Goal: Book appointment/travel/reservation

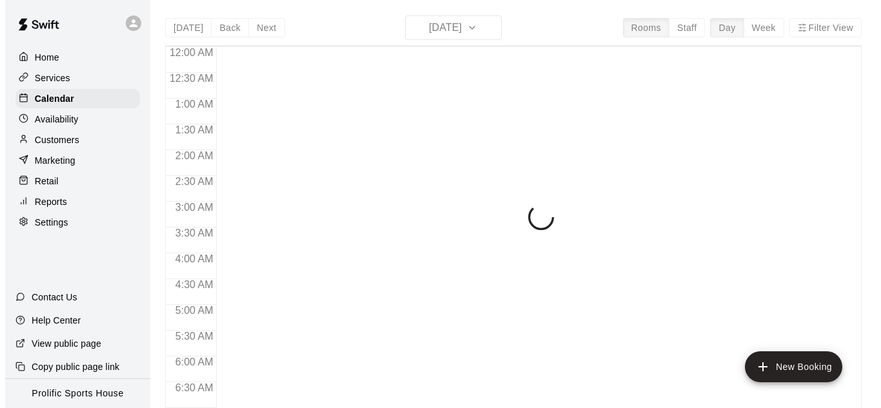
scroll to position [862, 0]
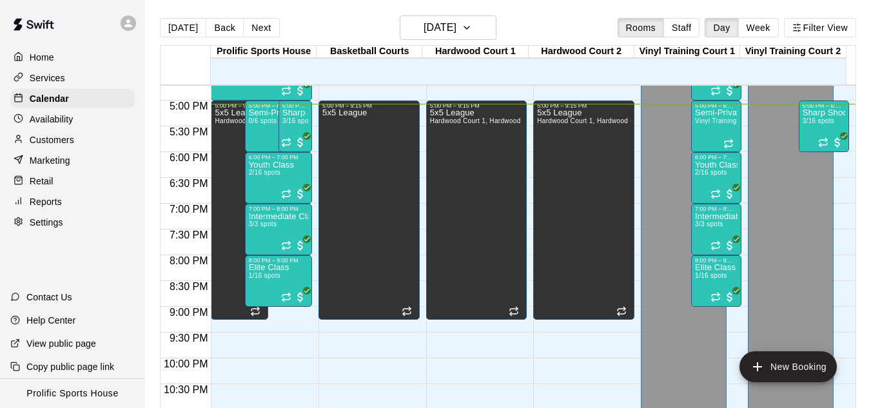
click at [130, 17] on div at bounding box center [128, 22] width 15 height 15
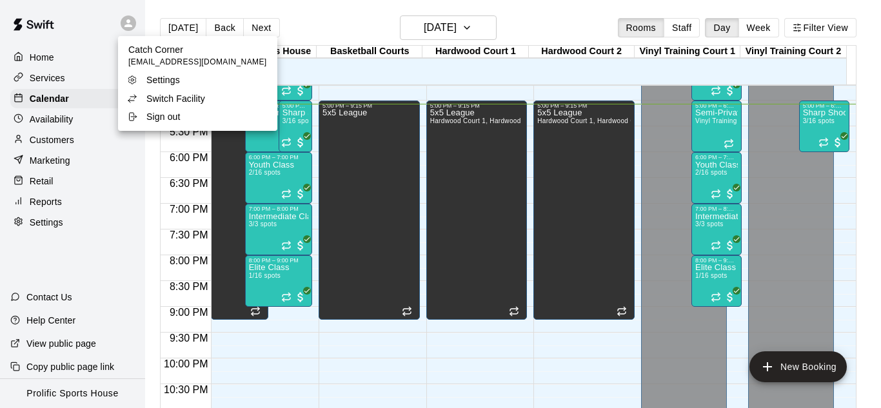
click at [206, 98] on div "Switch Facility" at bounding box center [169, 98] width 84 height 13
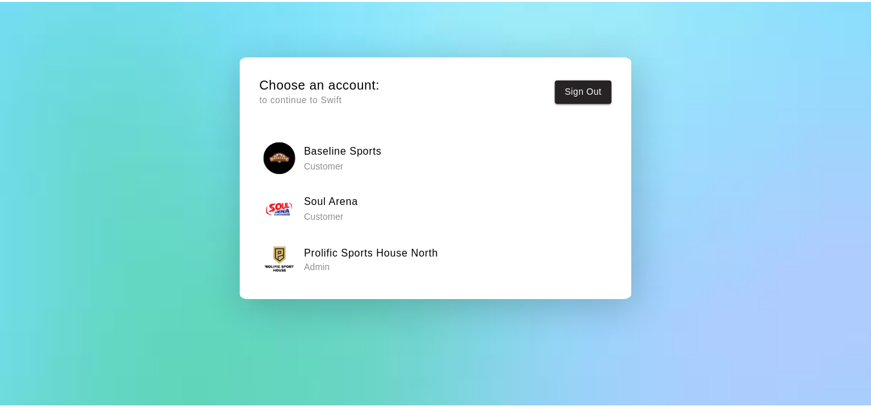
scroll to position [47, 0]
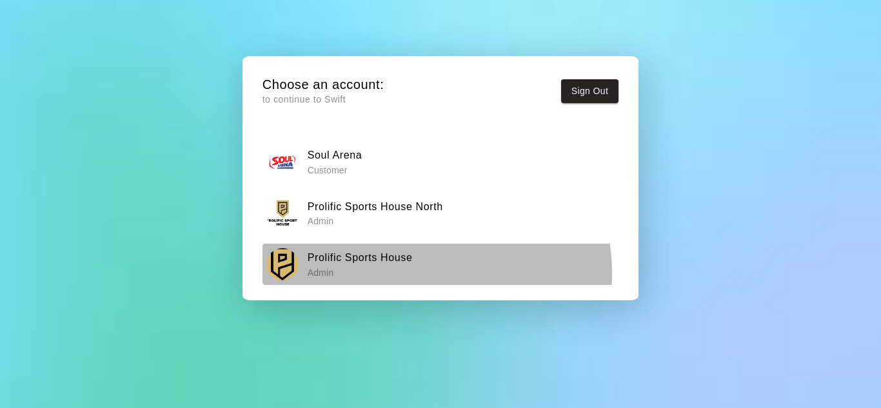
click at [407, 273] on p "Admin" at bounding box center [360, 272] width 105 height 13
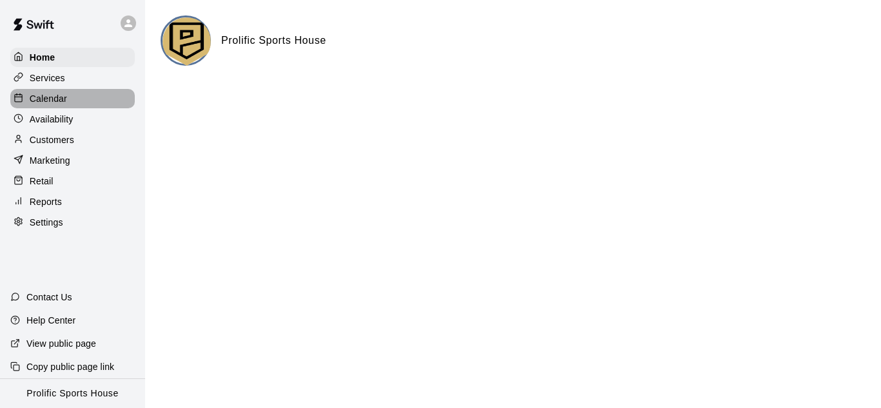
click at [86, 99] on div "Calendar" at bounding box center [72, 98] width 124 height 19
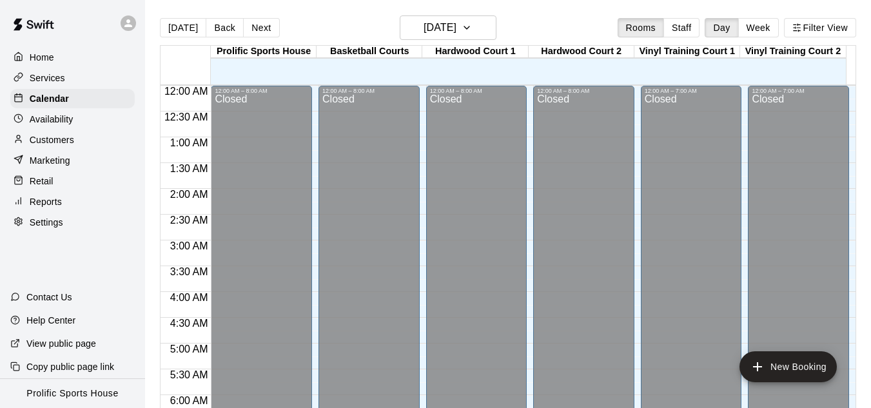
scroll to position [862, 0]
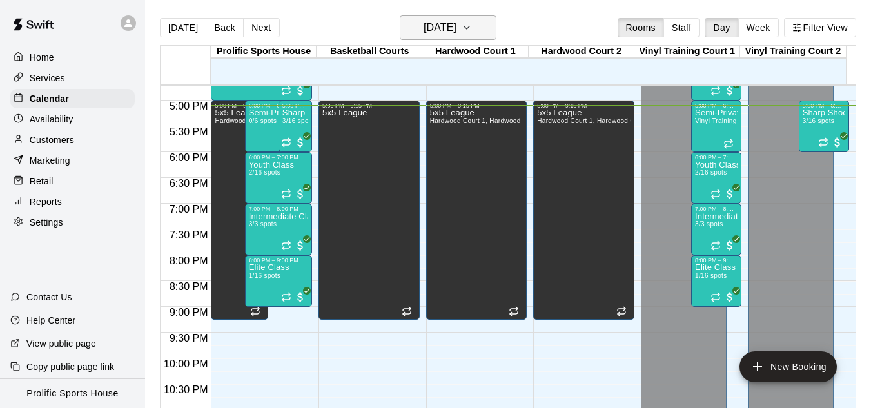
click at [479, 38] on button "[DATE]" at bounding box center [448, 27] width 97 height 24
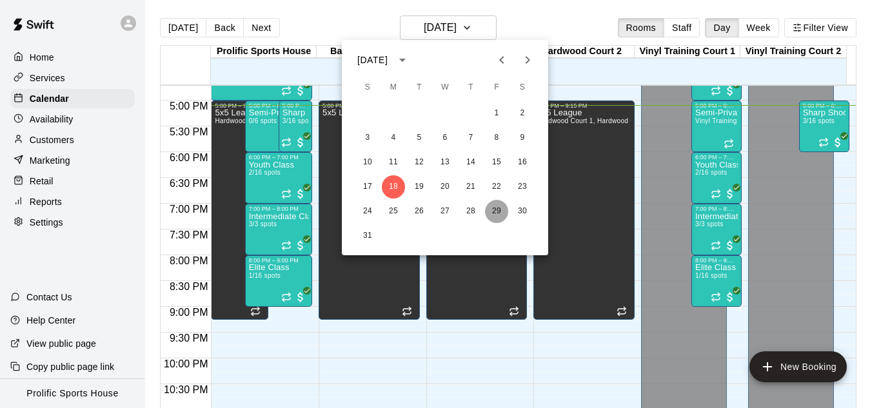
drag, startPoint x: 492, startPoint y: 214, endPoint x: 169, endPoint y: 109, distance: 339.7
click at [492, 213] on button "29" at bounding box center [496, 211] width 23 height 23
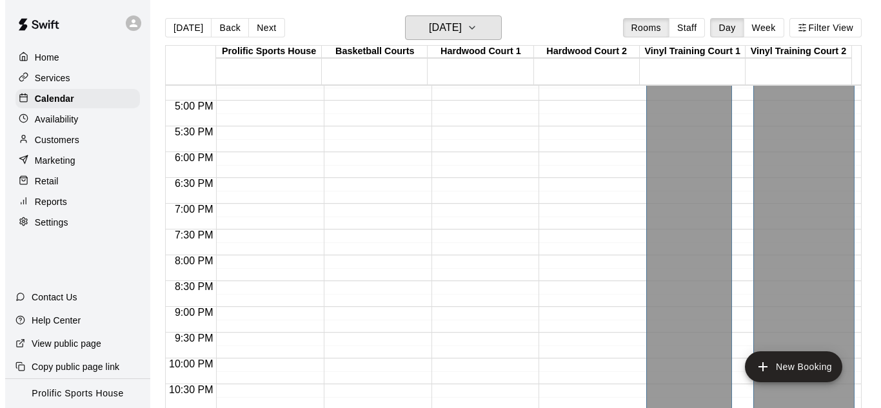
scroll to position [901, 0]
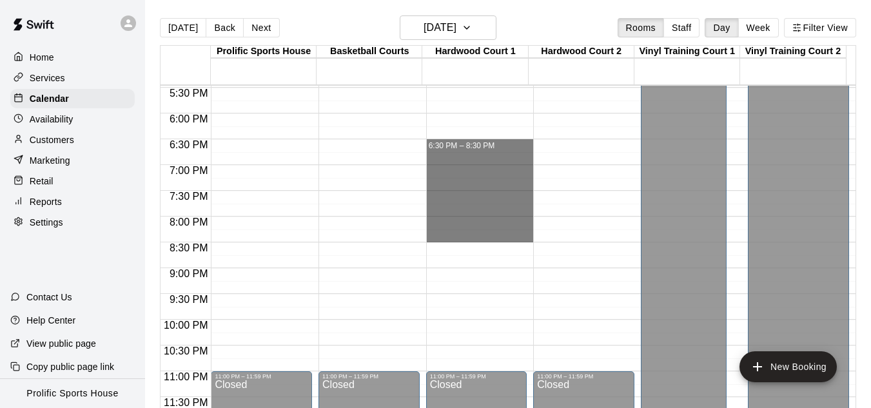
drag, startPoint x: 480, startPoint y: 146, endPoint x: 480, endPoint y: 240, distance: 94.8
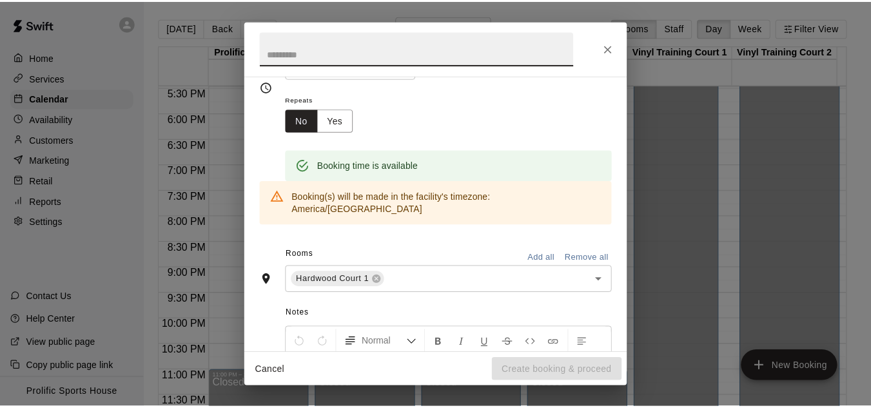
scroll to position [0, 0]
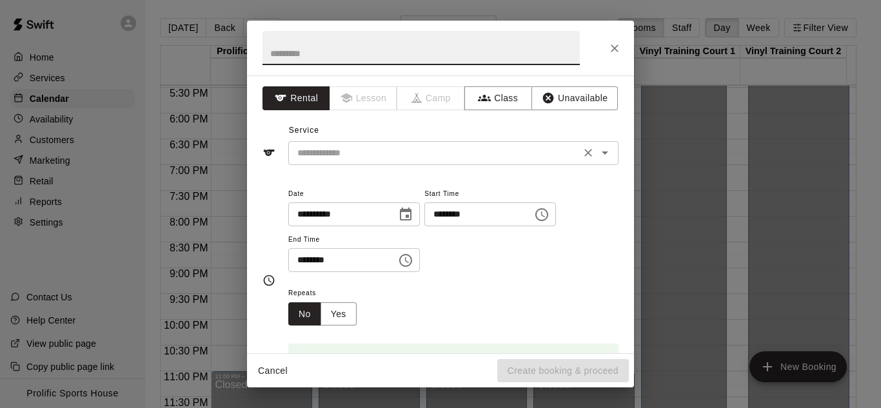
click at [362, 152] on input "text" at bounding box center [434, 153] width 284 height 16
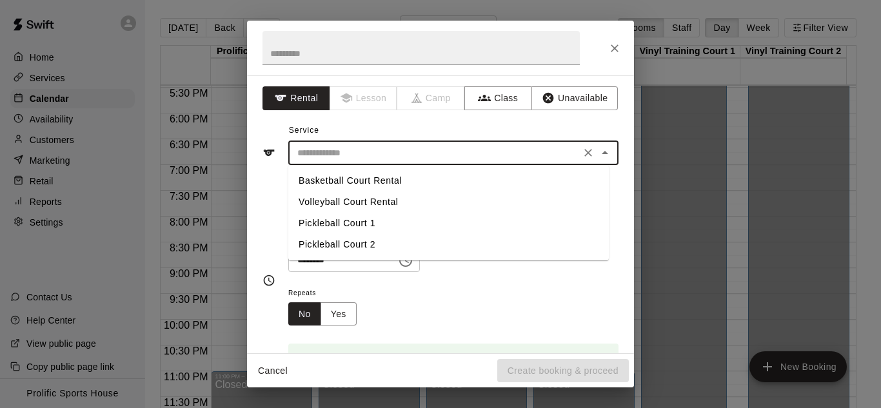
click at [334, 184] on li "Basketball Court Rental" at bounding box center [448, 180] width 320 height 21
type input "**********"
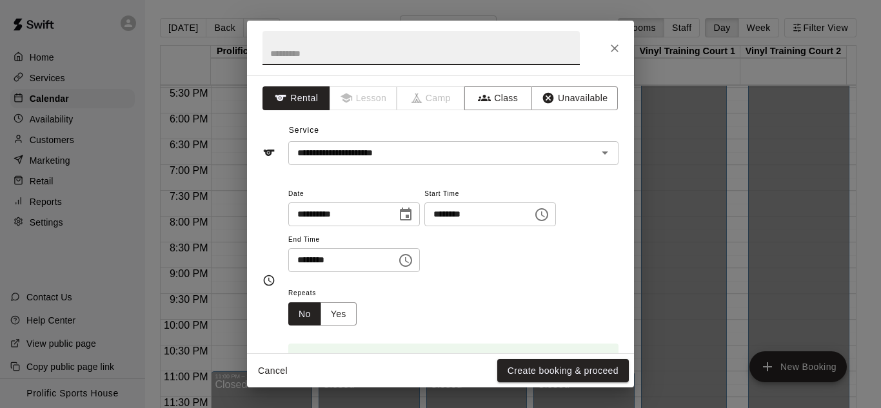
click at [353, 46] on input "text" at bounding box center [420, 48] width 317 height 34
paste input "**********"
type input "**********"
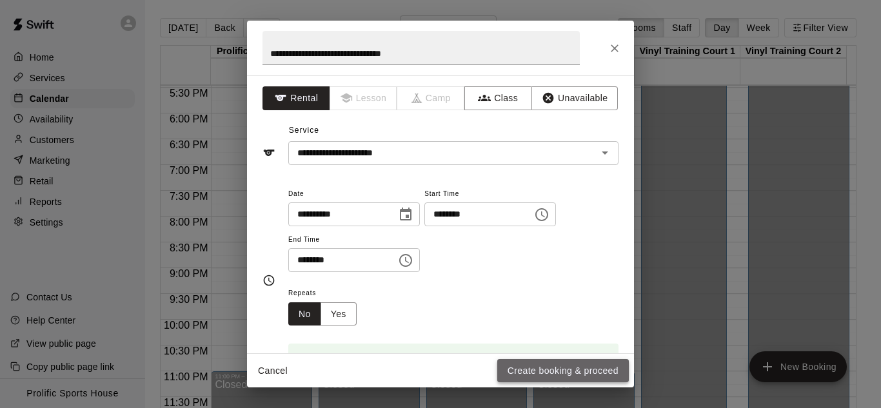
click at [591, 363] on button "Create booking & proceed" at bounding box center [563, 371] width 132 height 24
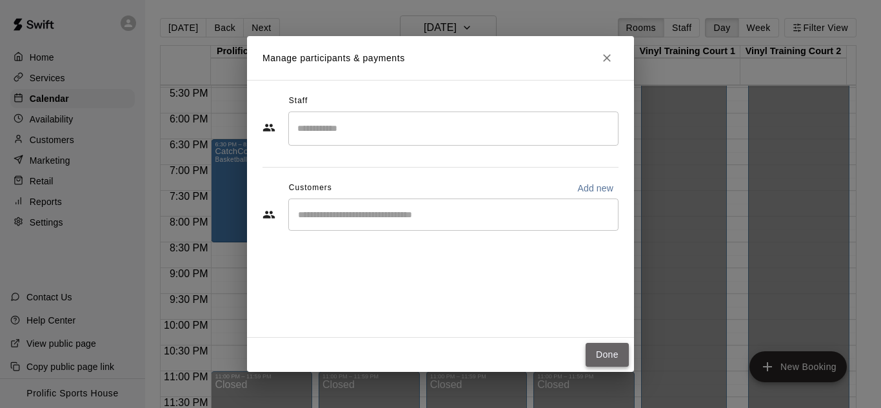
click at [620, 360] on button "Done" at bounding box center [606, 355] width 43 height 24
